Goal: Information Seeking & Learning: Check status

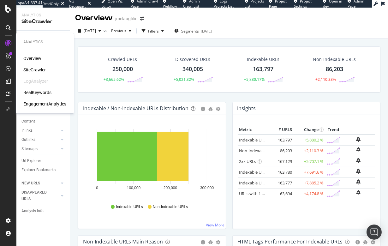
click at [29, 95] on div "RealKeywords" at bounding box center [37, 92] width 28 height 6
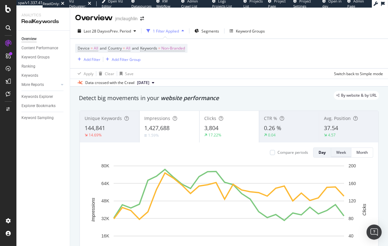
click at [343, 155] on div "Week" at bounding box center [341, 151] width 10 height 5
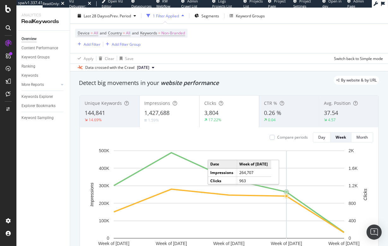
scroll to position [16, 0]
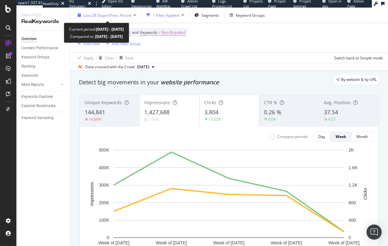
click at [112, 17] on span "vs Prev. Period" at bounding box center [118, 15] width 25 height 5
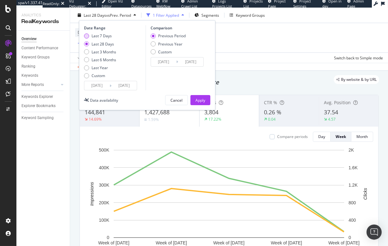
click at [87, 35] on div "Last 7 Days" at bounding box center [86, 35] width 5 height 5
type input "[DATE]"
click at [202, 101] on div "Apply" at bounding box center [200, 99] width 10 height 5
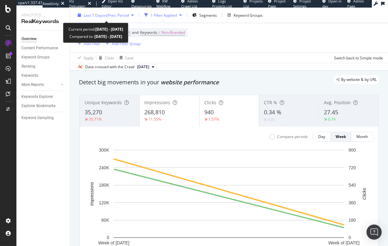
click at [108, 17] on span "vs Prev. Period" at bounding box center [116, 15] width 25 height 5
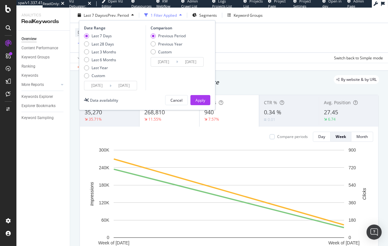
click at [101, 88] on input "[DATE]" at bounding box center [96, 85] width 25 height 9
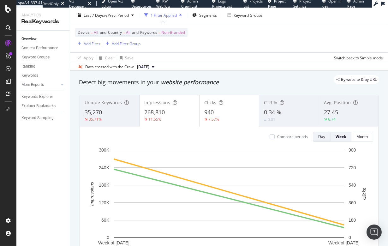
click at [321, 136] on div "Day" at bounding box center [321, 136] width 7 height 5
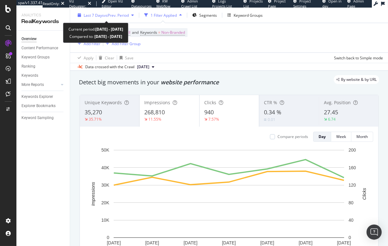
click at [107, 16] on span "vs Prev. Period" at bounding box center [116, 15] width 25 height 5
